Goal: Find specific page/section: Find specific page/section

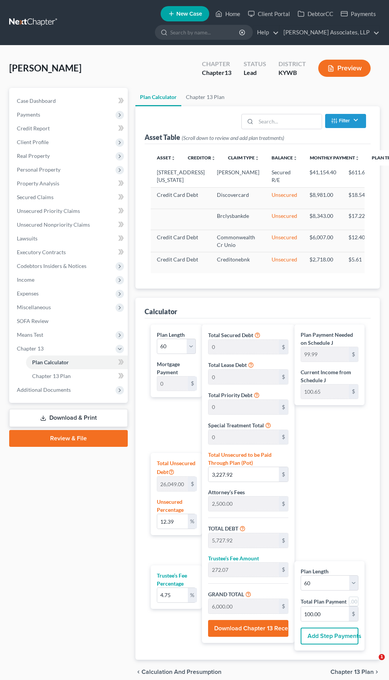
select select "59"
